Goal: Task Accomplishment & Management: Manage account settings

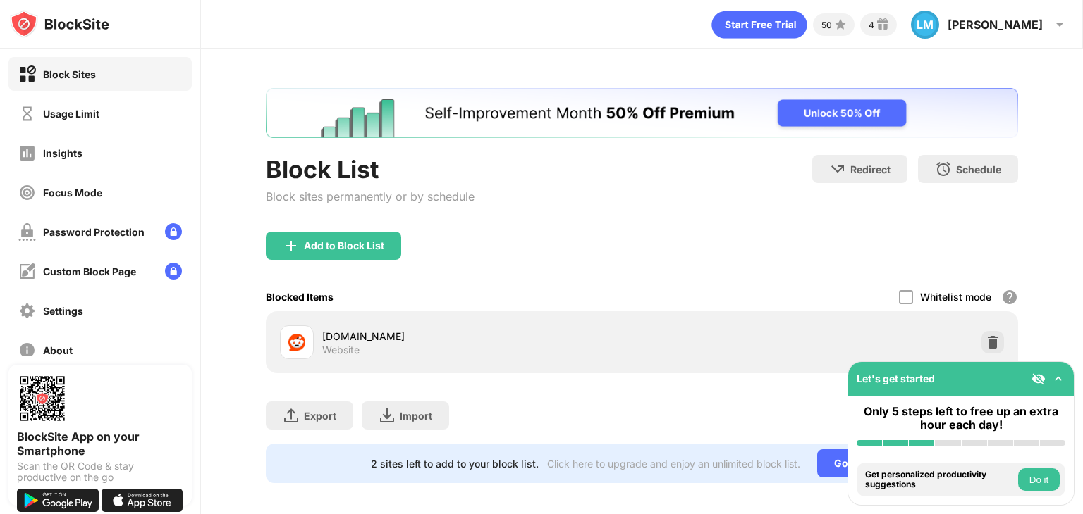
scroll to position [8, 0]
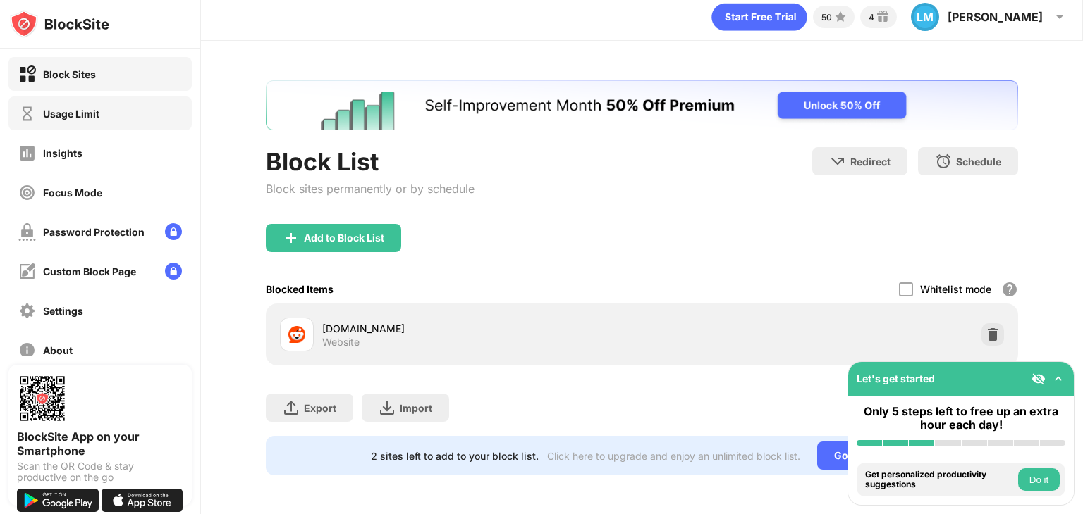
click at [104, 111] on div "Usage Limit" at bounding box center [99, 114] width 183 height 34
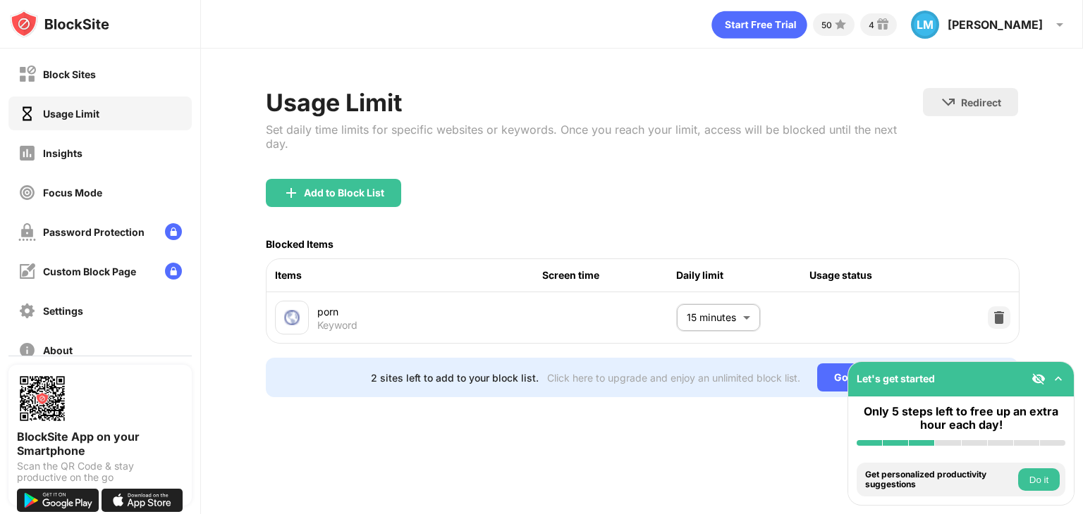
click at [722, 303] on body "Block Sites Usage Limit Insights Focus Mode Password Protection Custom Block Pa…" at bounding box center [541, 257] width 1083 height 514
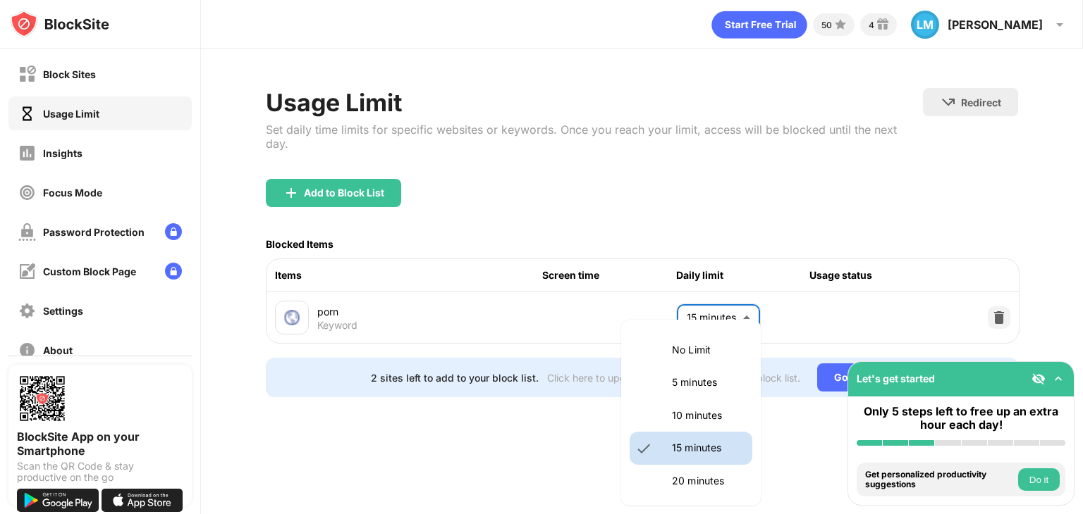
click at [703, 345] on p "No Limit" at bounding box center [708, 351] width 72 height 16
type input "********"
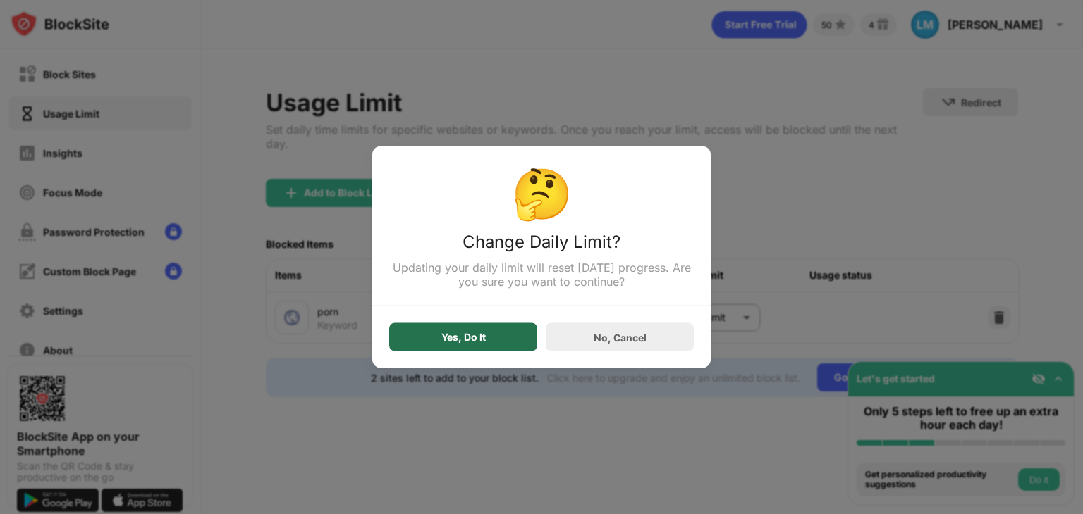
click at [476, 338] on div "Yes, Do It" at bounding box center [463, 337] width 44 height 11
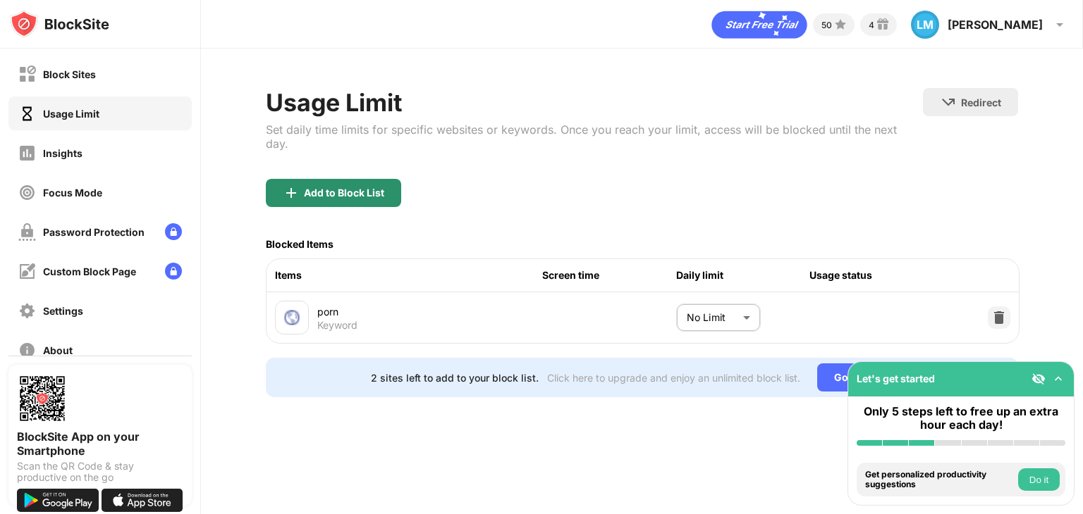
click at [356, 187] on div "Add to Block List" at bounding box center [344, 192] width 80 height 11
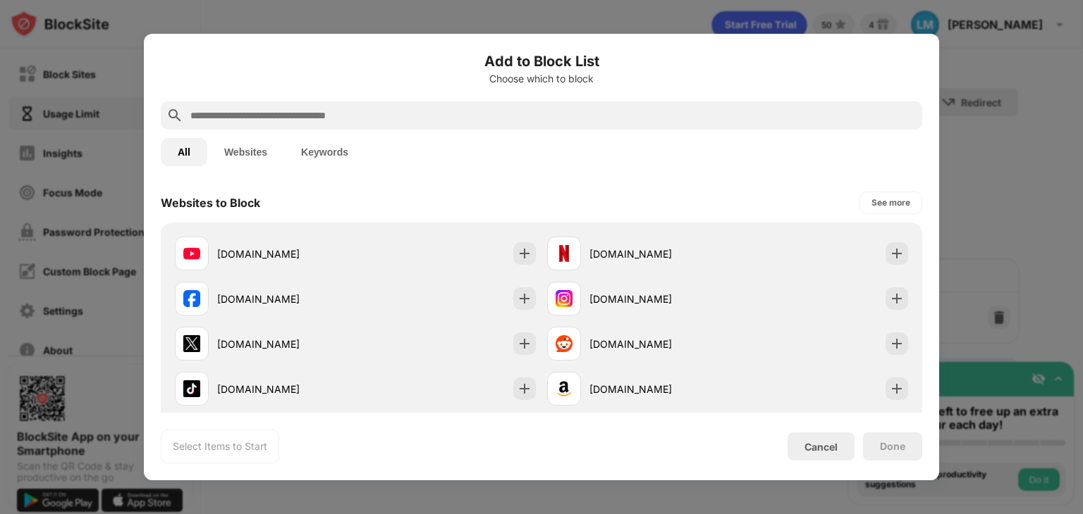
click at [380, 118] on input "text" at bounding box center [552, 115] width 727 height 17
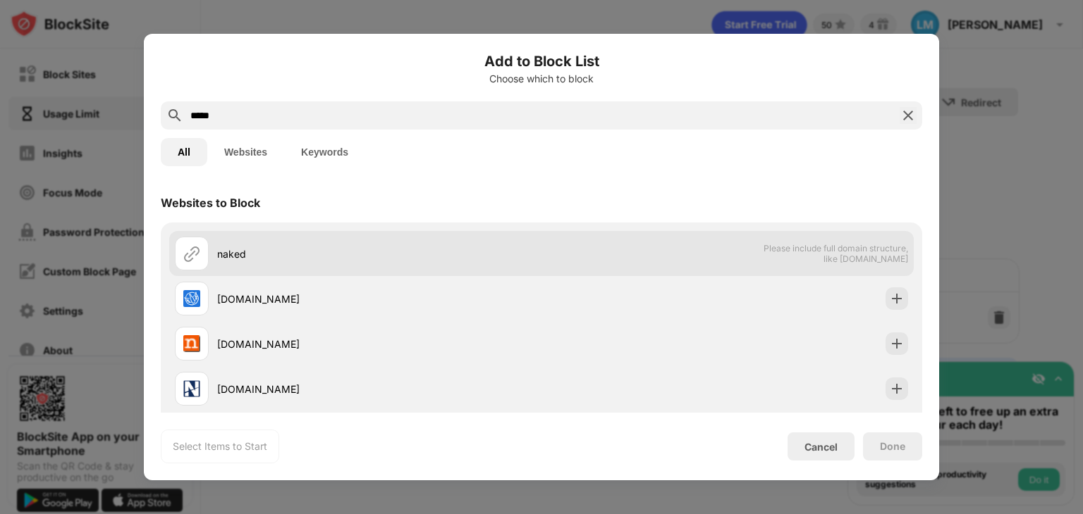
type input "*****"
click at [873, 266] on div "naked Please include full domain structure, like [DOMAIN_NAME]" at bounding box center [541, 253] width 744 height 45
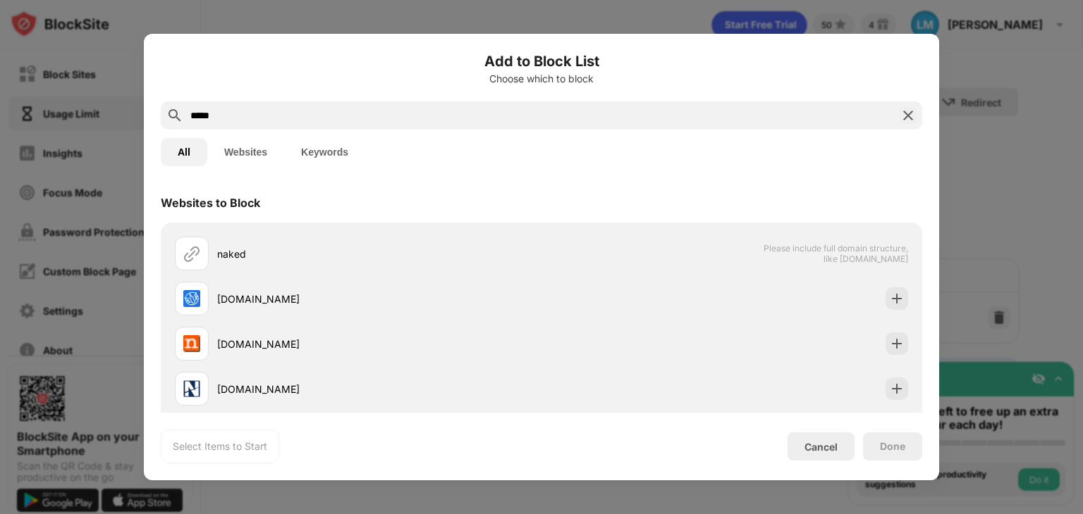
click at [323, 154] on button "Keywords" at bounding box center [324, 152] width 81 height 28
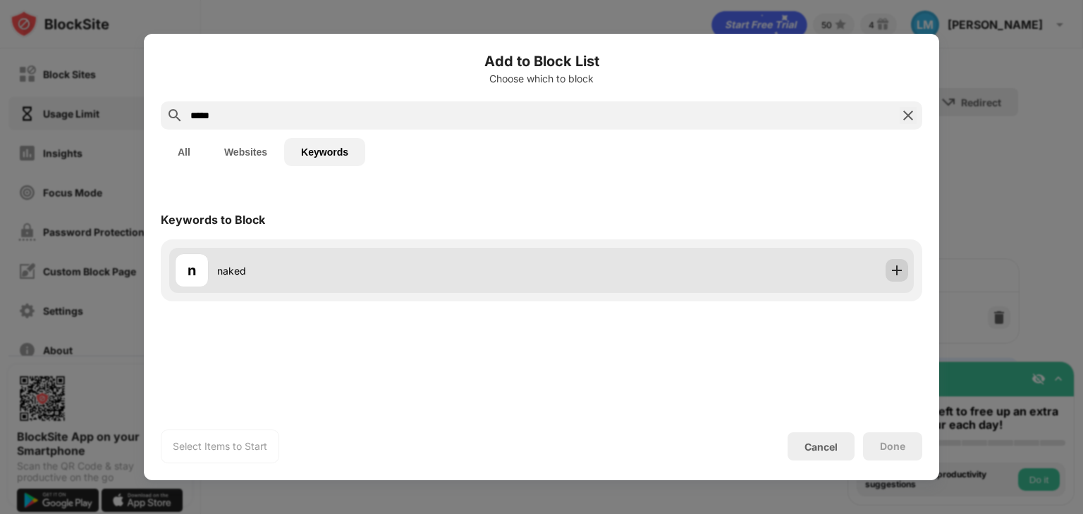
click at [894, 269] on img at bounding box center [896, 271] width 14 height 14
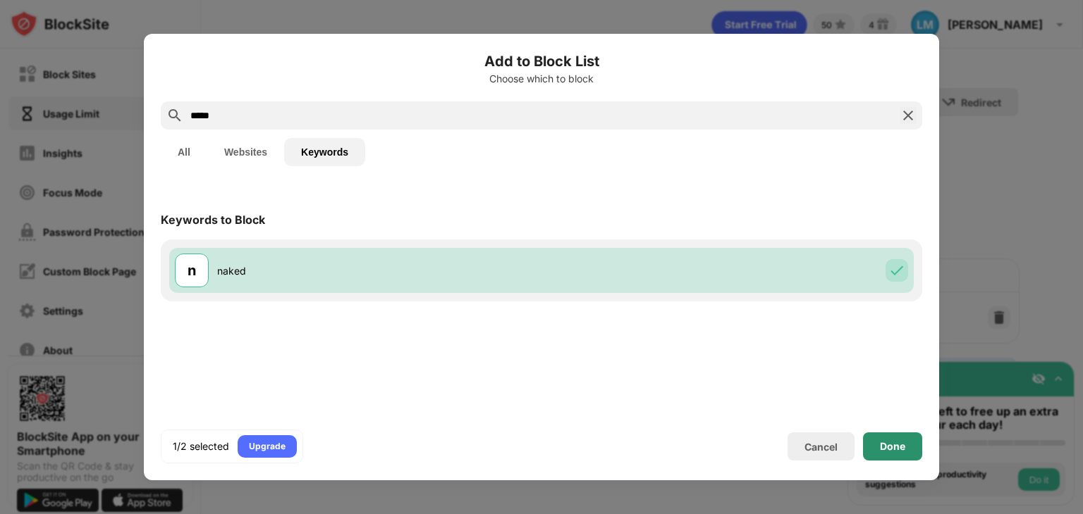
click at [907, 445] on div "Done" at bounding box center [892, 447] width 59 height 28
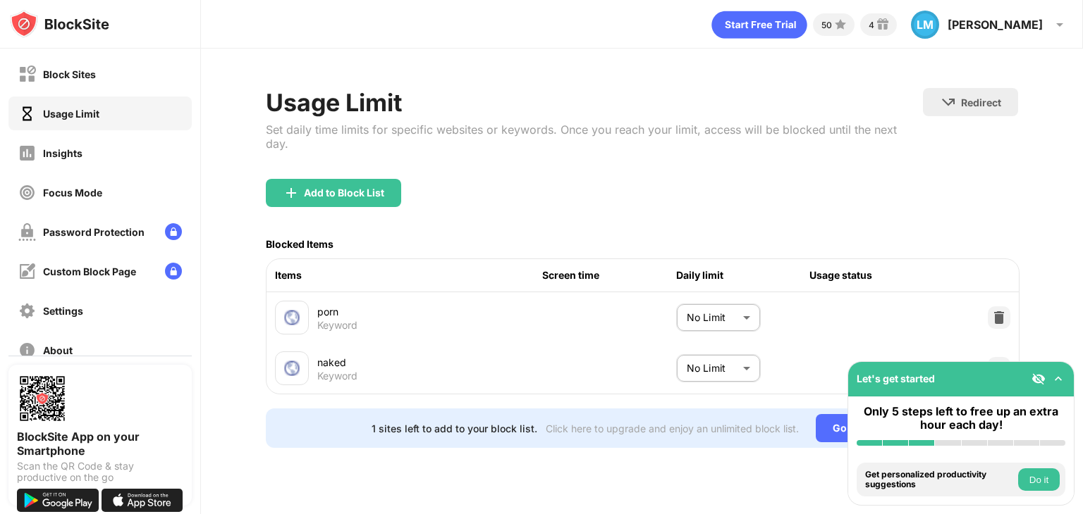
click at [708, 293] on body "Block Sites Usage Limit Insights Focus Mode Password Protection Custom Block Pa…" at bounding box center [541, 257] width 1083 height 514
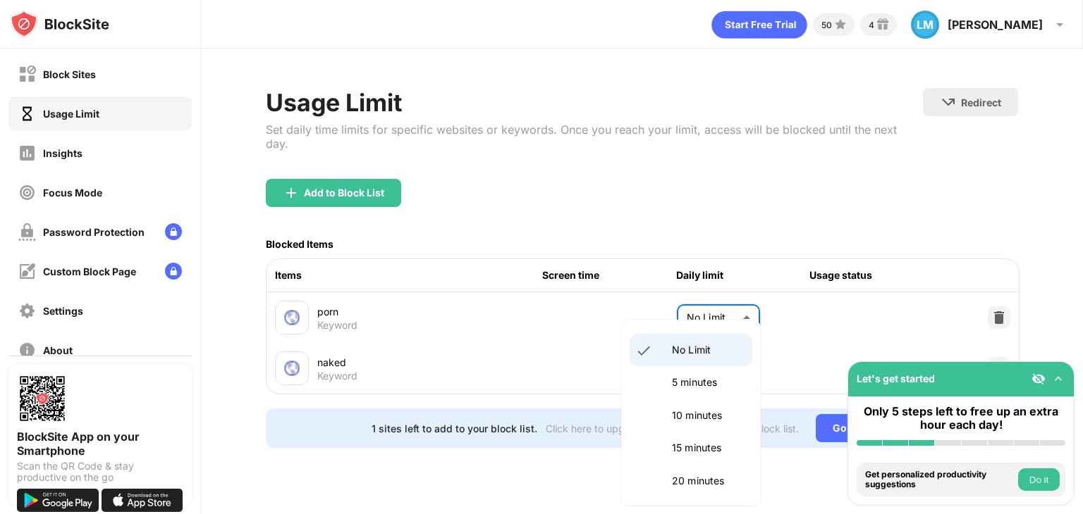
click at [705, 388] on p "5 minutes" at bounding box center [708, 383] width 72 height 16
type input "*"
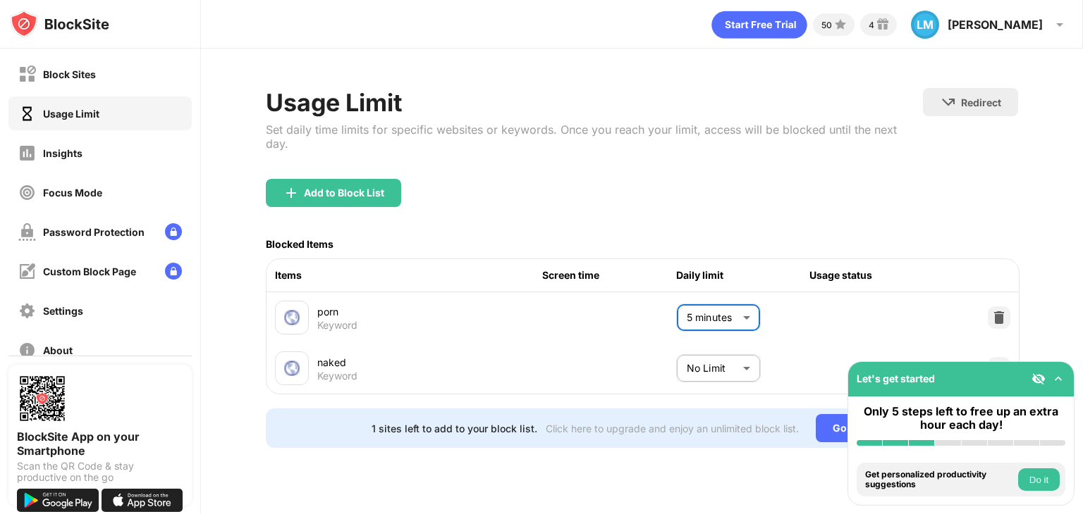
click at [715, 357] on body "Block Sites Usage Limit Insights Focus Mode Password Protection Custom Block Pa…" at bounding box center [541, 257] width 1083 height 514
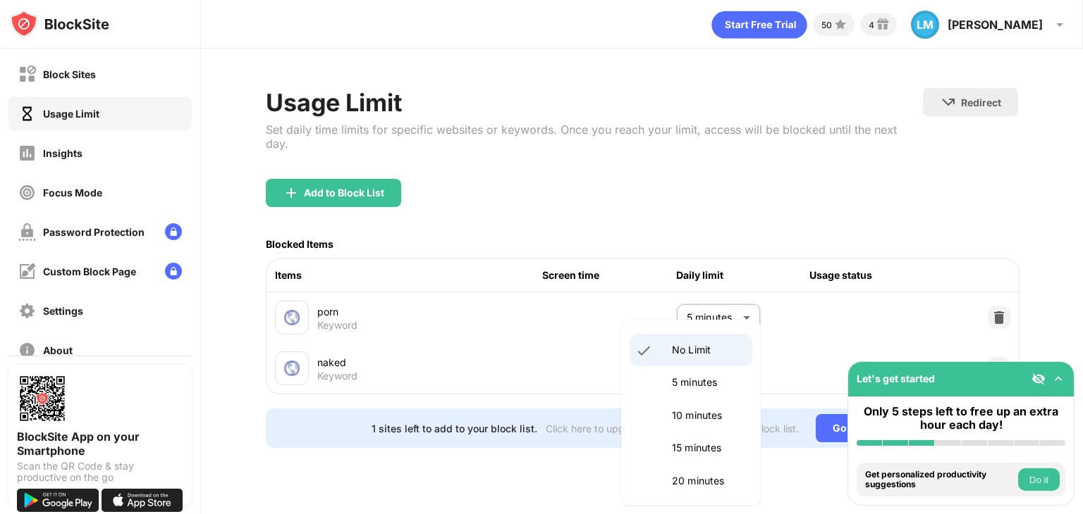
click at [701, 386] on p "5 minutes" at bounding box center [708, 383] width 72 height 16
type input "*"
